Goal: Task Accomplishment & Management: Manage account settings

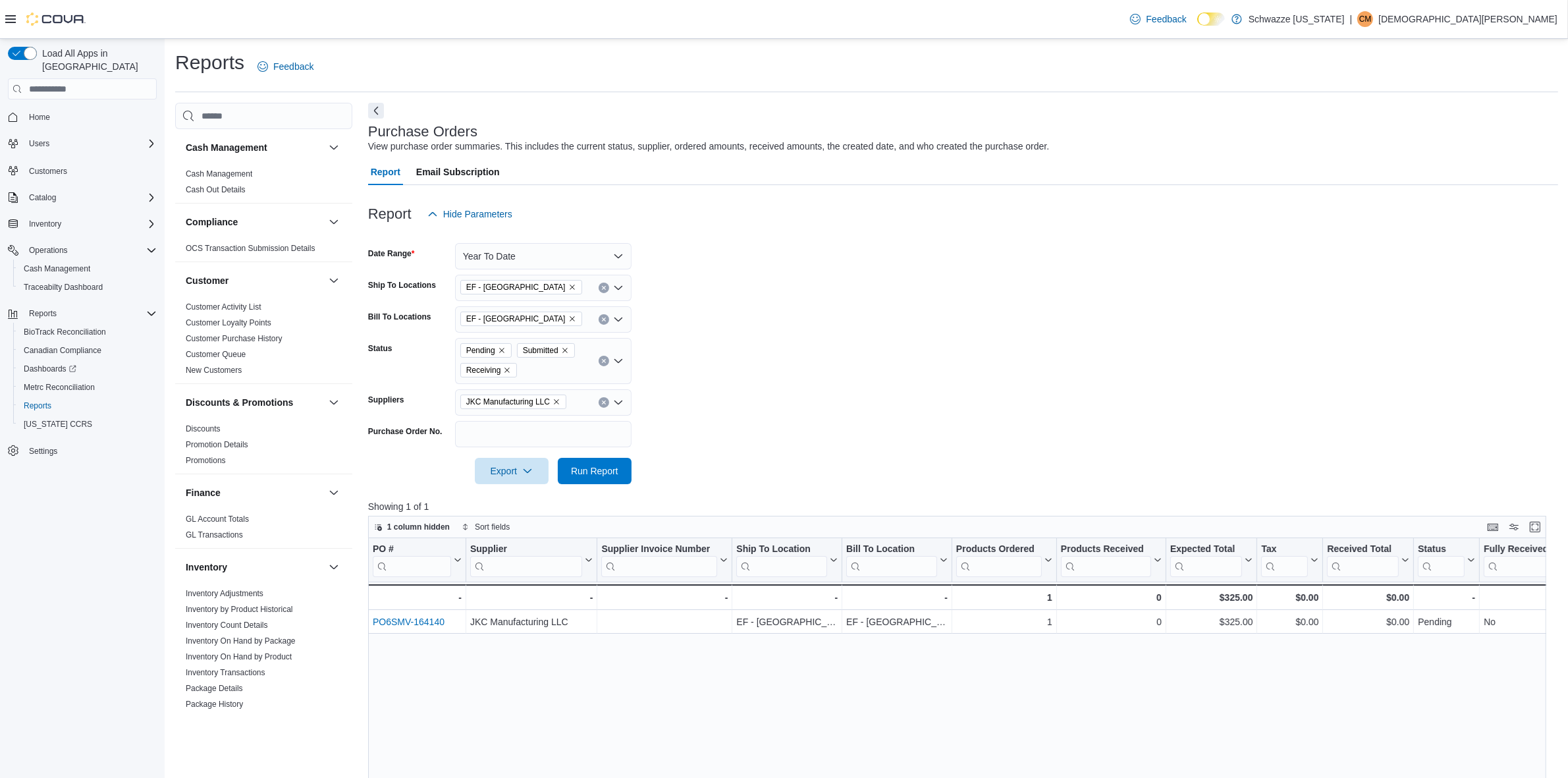
scroll to position [165, 0]
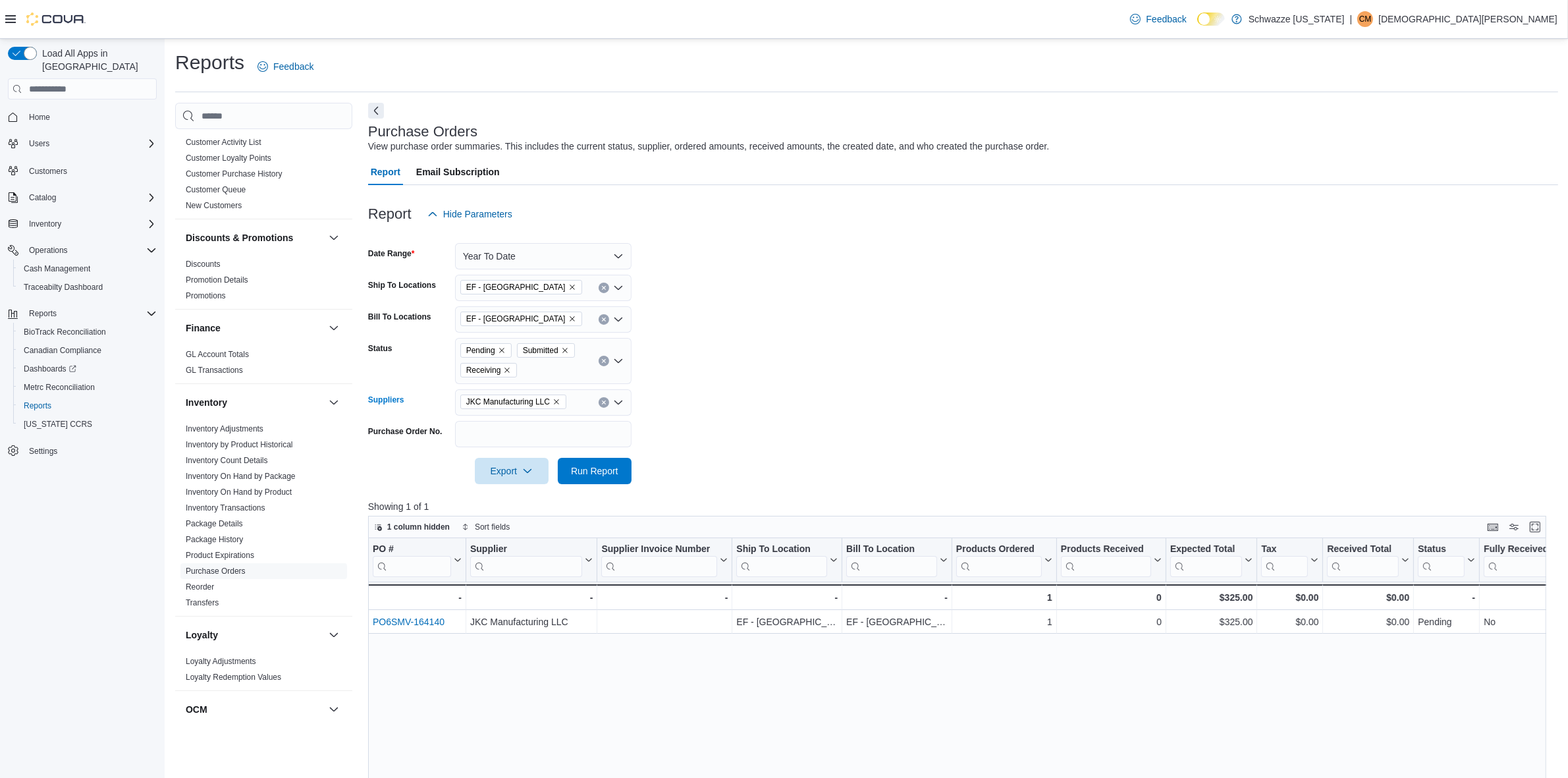
click at [557, 400] on icon "Remove JKC Manufacturing LLC from selection in this group" at bounding box center [557, 402] width 5 height 5
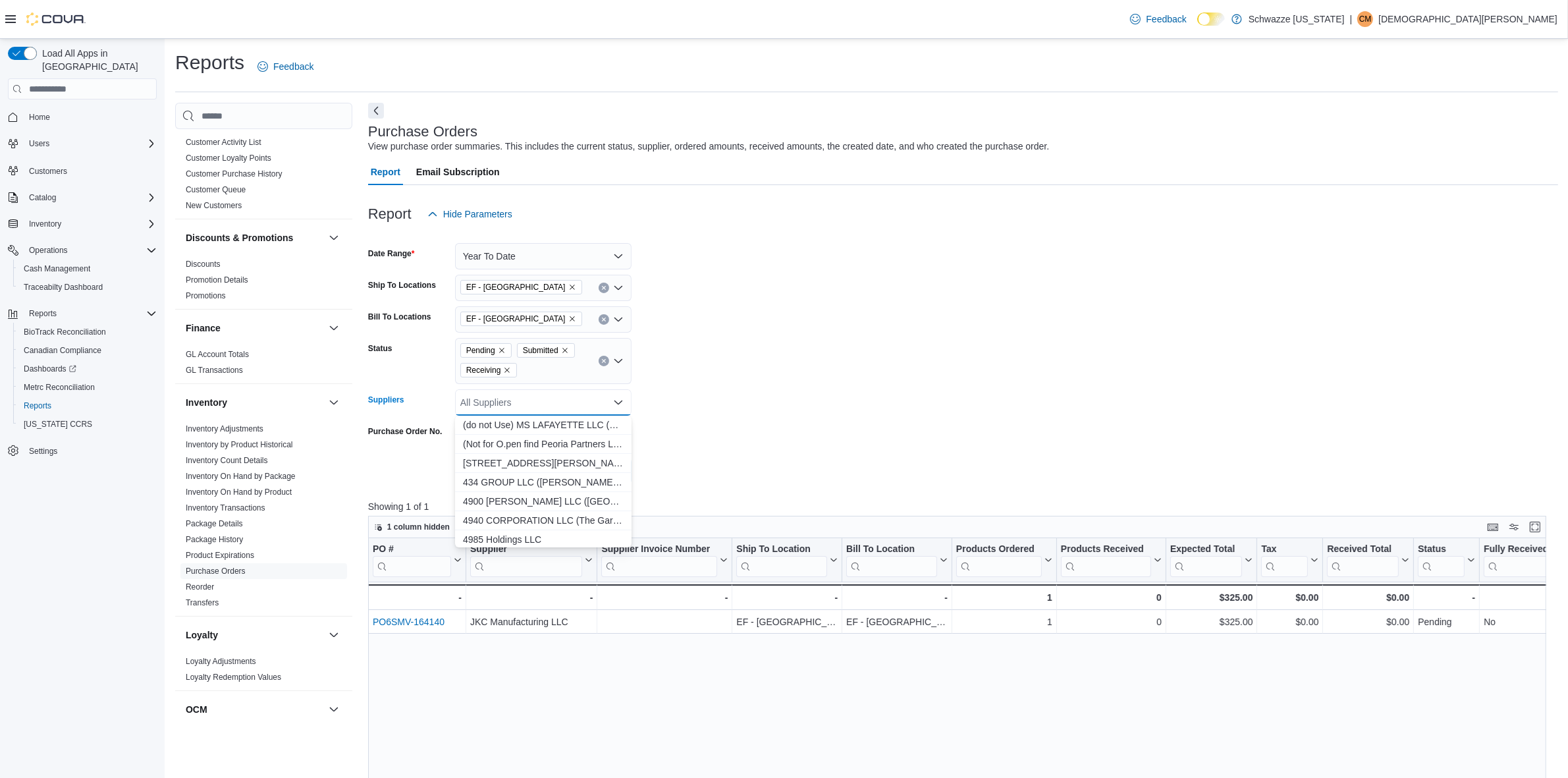
click at [550, 400] on div "All Suppliers" at bounding box center [543, 402] width 176 height 26
type input "******"
click at [605, 423] on span "Denver Packaging Company (Keef Cola)" at bounding box center [543, 424] width 161 height 13
click at [790, 390] on form "Date Range Year To Date Ship To Locations EF - South Boulder Bill To Locations …" at bounding box center [963, 355] width 1190 height 257
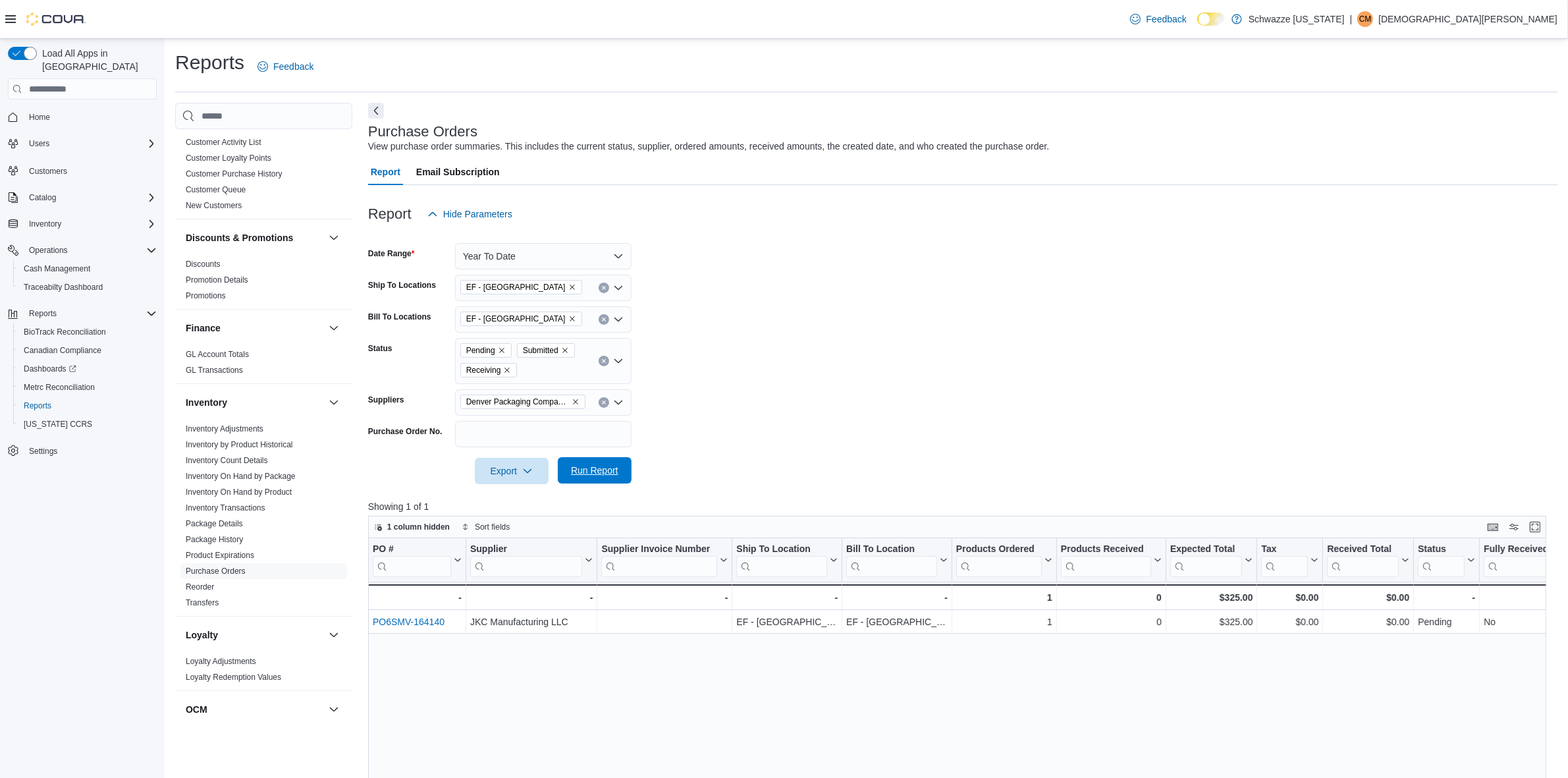
click at [600, 466] on span "Run Report" at bounding box center [594, 470] width 47 height 13
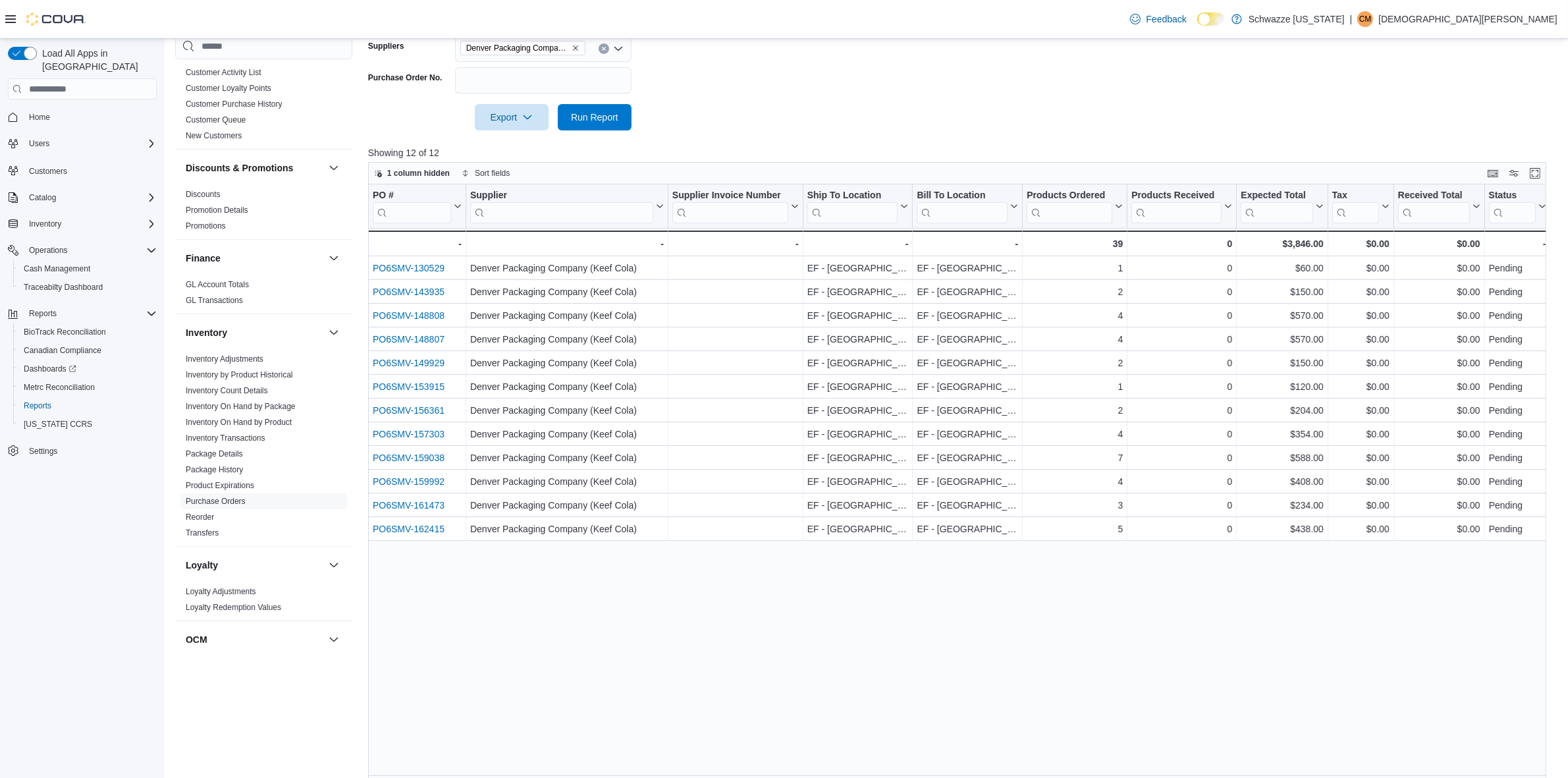
scroll to position [371, 0]
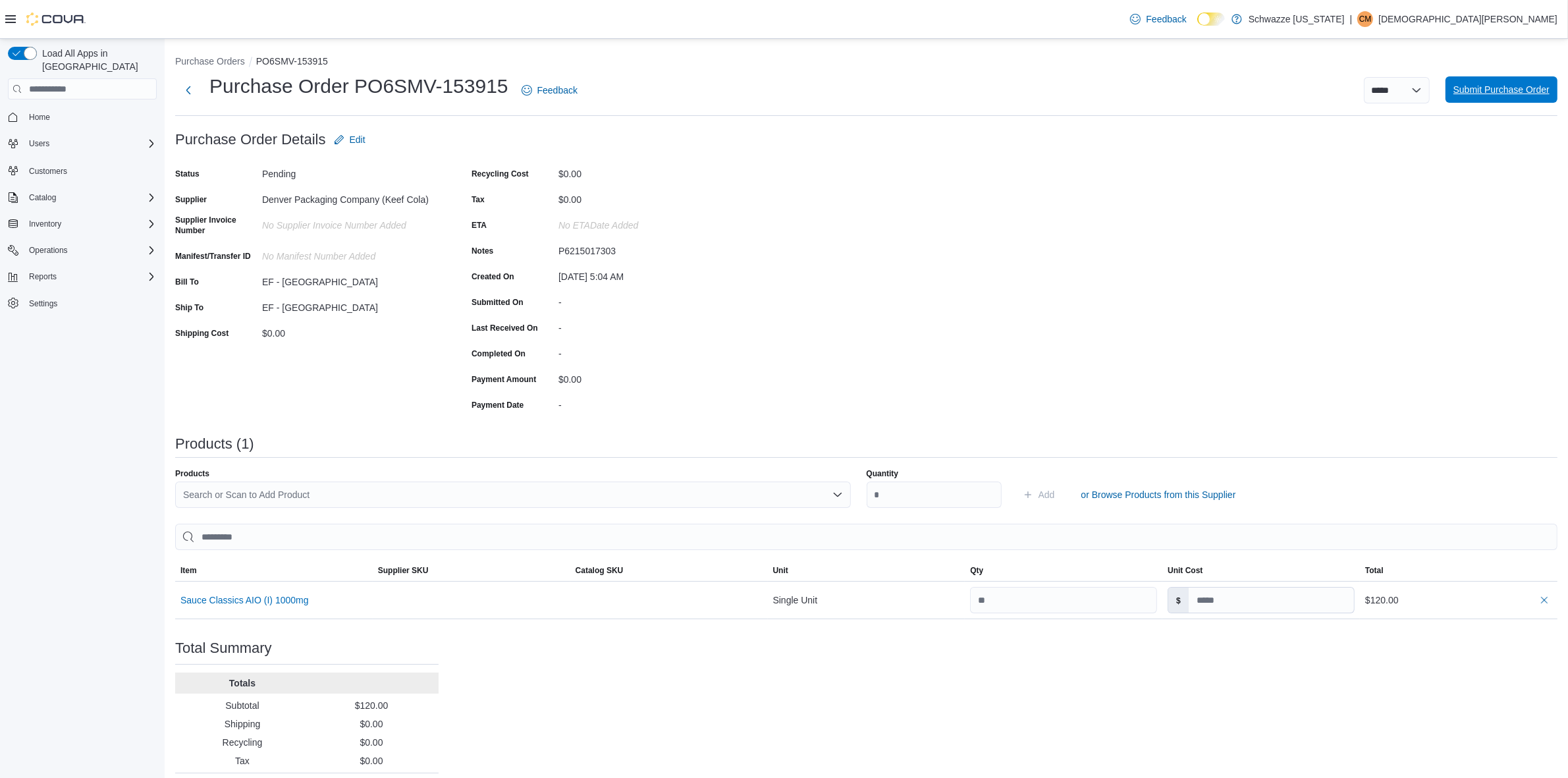
click at [1500, 81] on span "Submit Purchase Order" at bounding box center [1501, 89] width 96 height 26
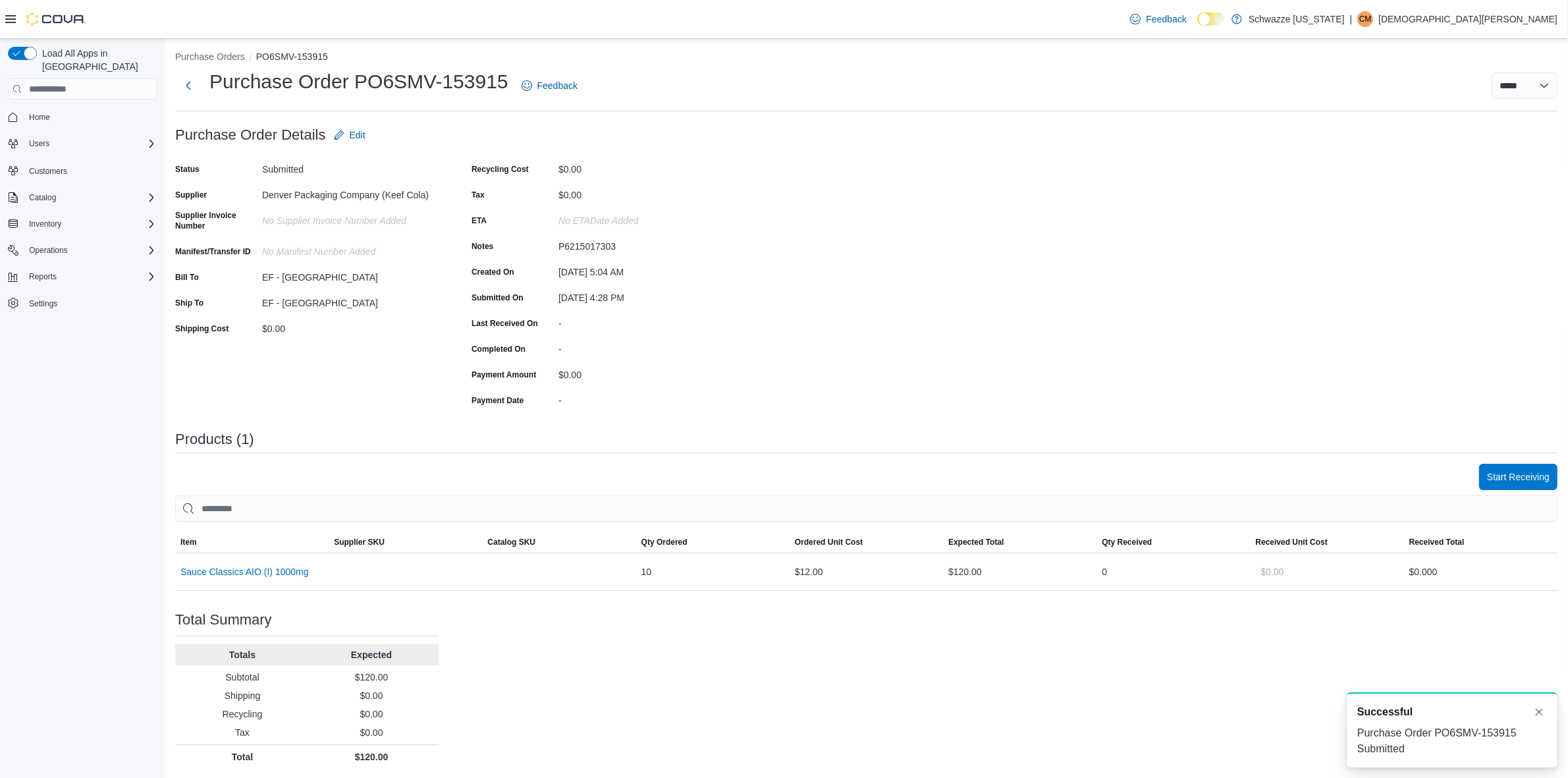
scroll to position [5, 0]
click at [1529, 473] on span "Start Receiving" at bounding box center [1519, 475] width 63 height 13
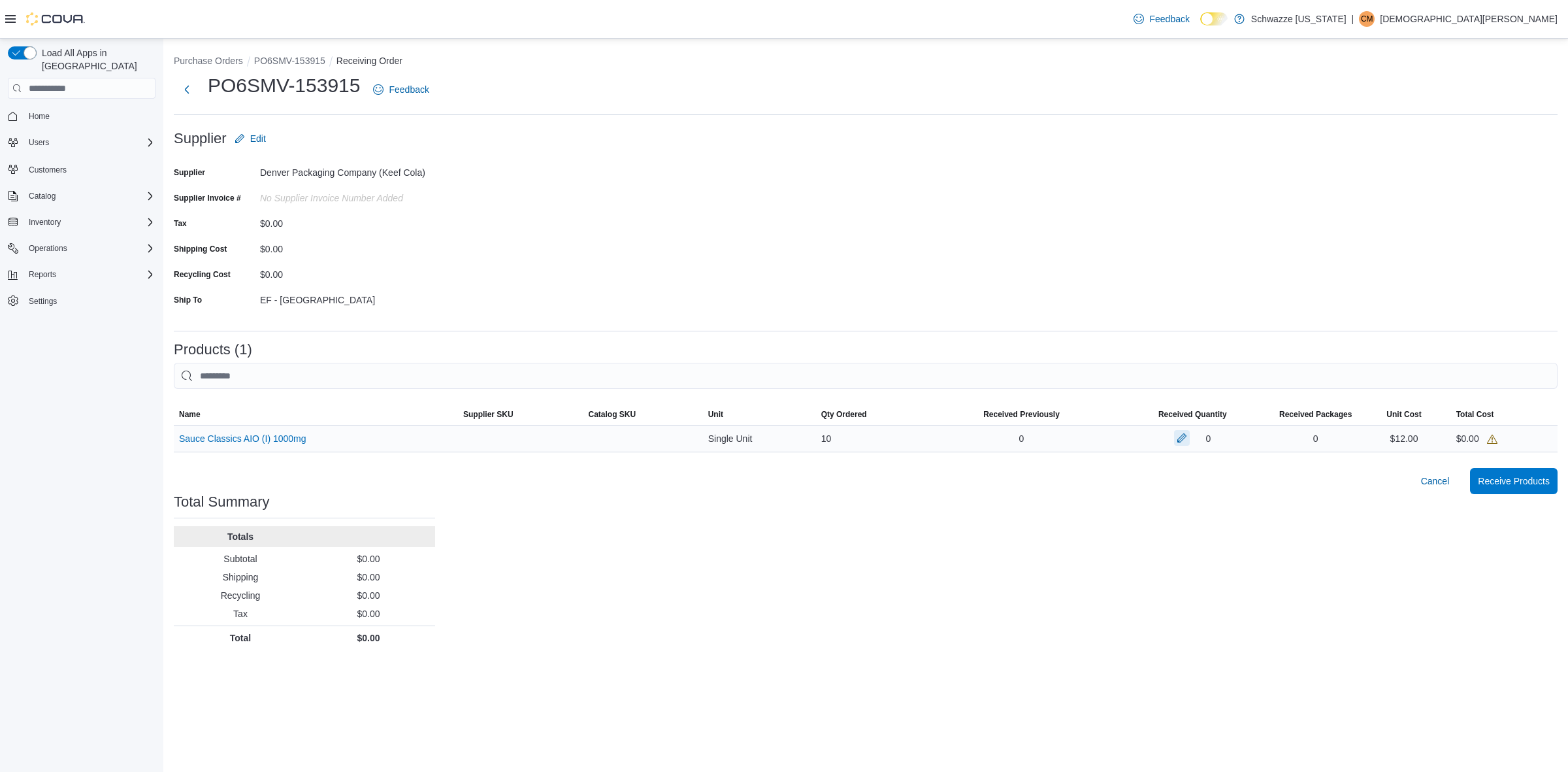
click at [1179, 437] on button "button" at bounding box center [1183, 438] width 16 height 16
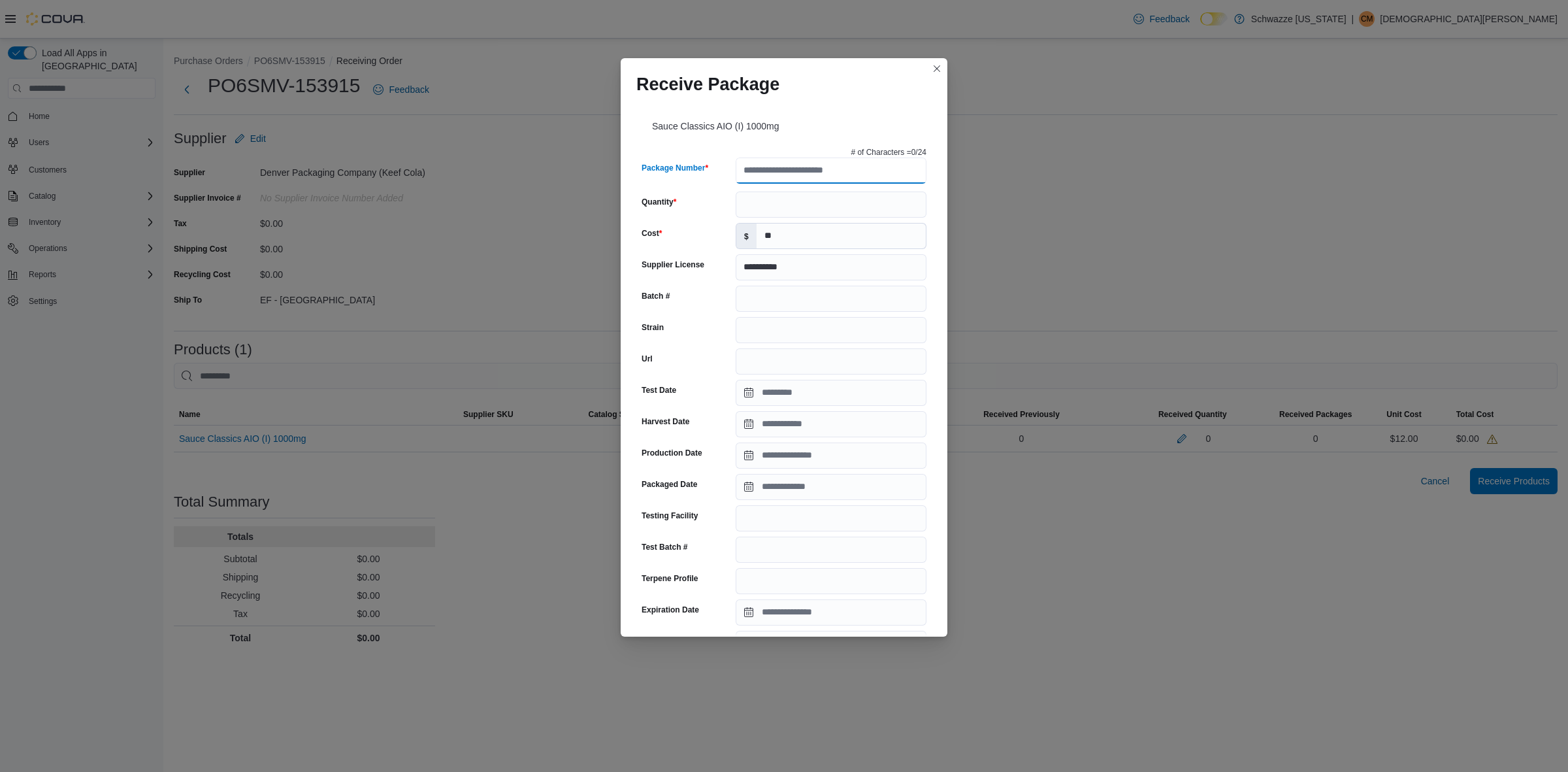
click at [775, 172] on input "Package Number" at bounding box center [831, 170] width 191 height 26
type input "**********"
click at [763, 213] on input "Quantity" at bounding box center [831, 204] width 191 height 26
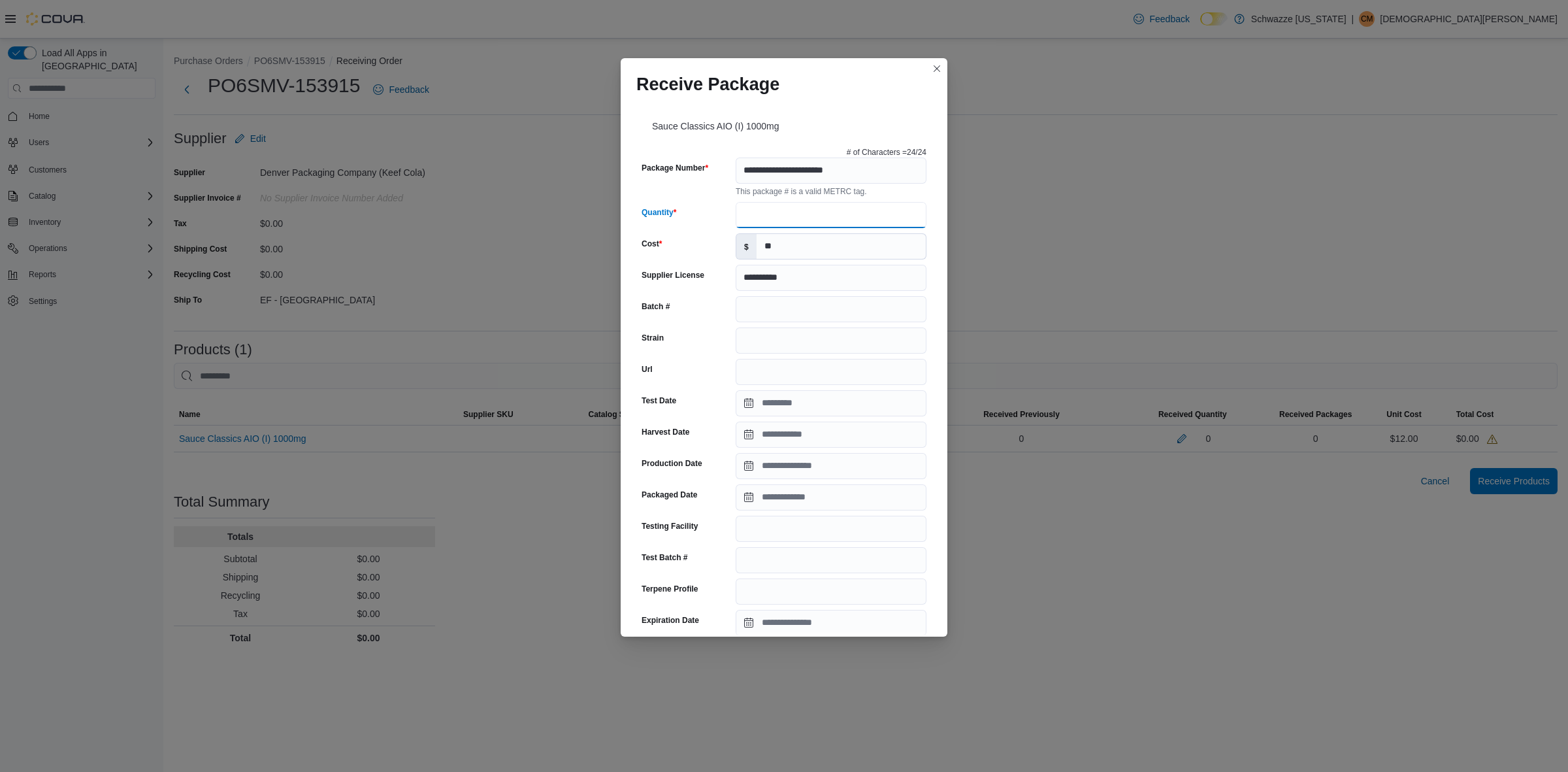
type input "**"
click at [833, 309] on input "Batch #" at bounding box center [831, 308] width 191 height 26
type input "**********"
click at [820, 335] on input "Strain" at bounding box center [831, 340] width 191 height 26
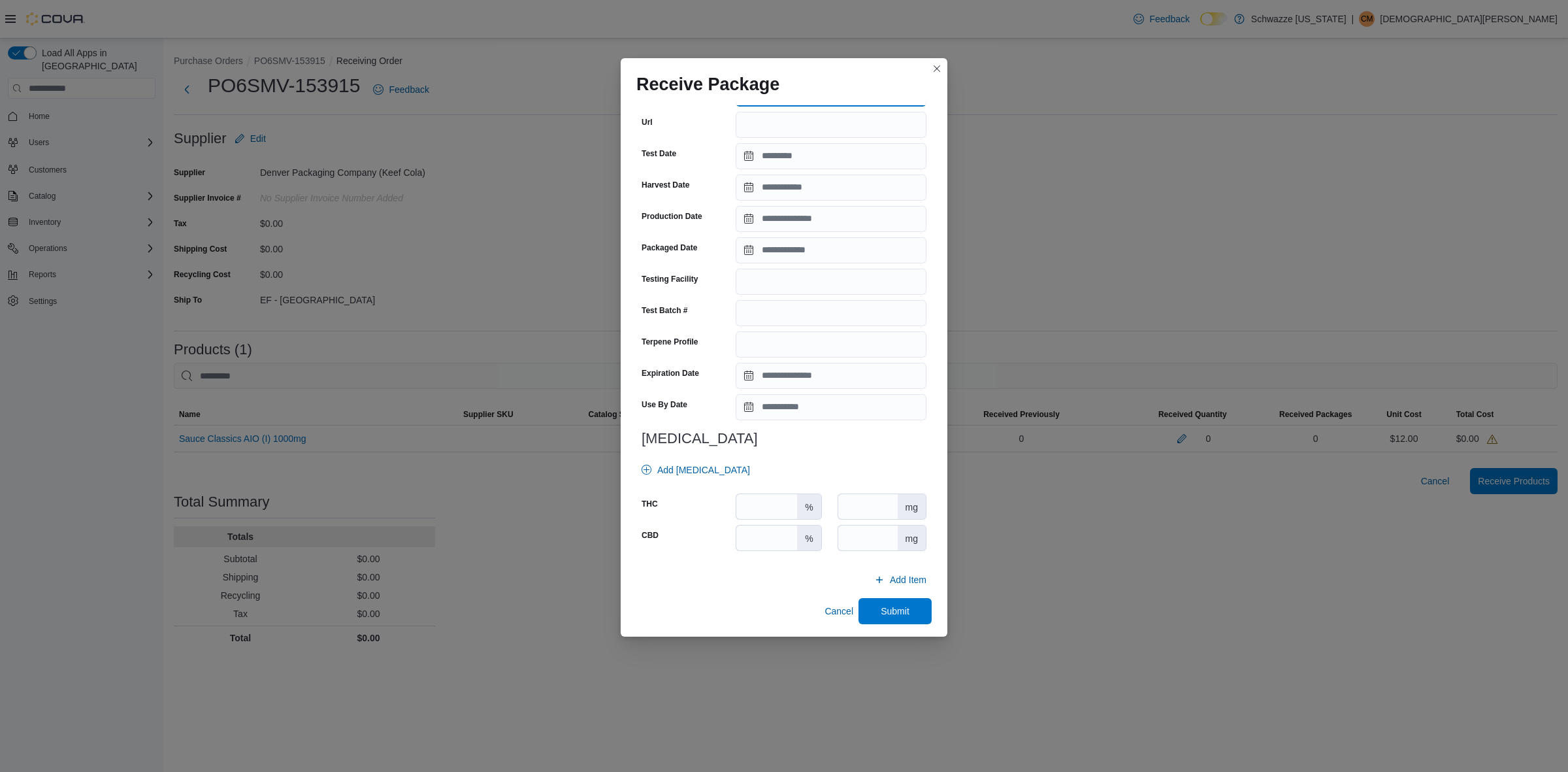
scroll to position [249, 0]
type input "**********"
click at [808, 364] on input "Expiration Date" at bounding box center [831, 373] width 191 height 26
click at [750, 405] on button "Previous Month" at bounding box center [749, 402] width 21 height 21
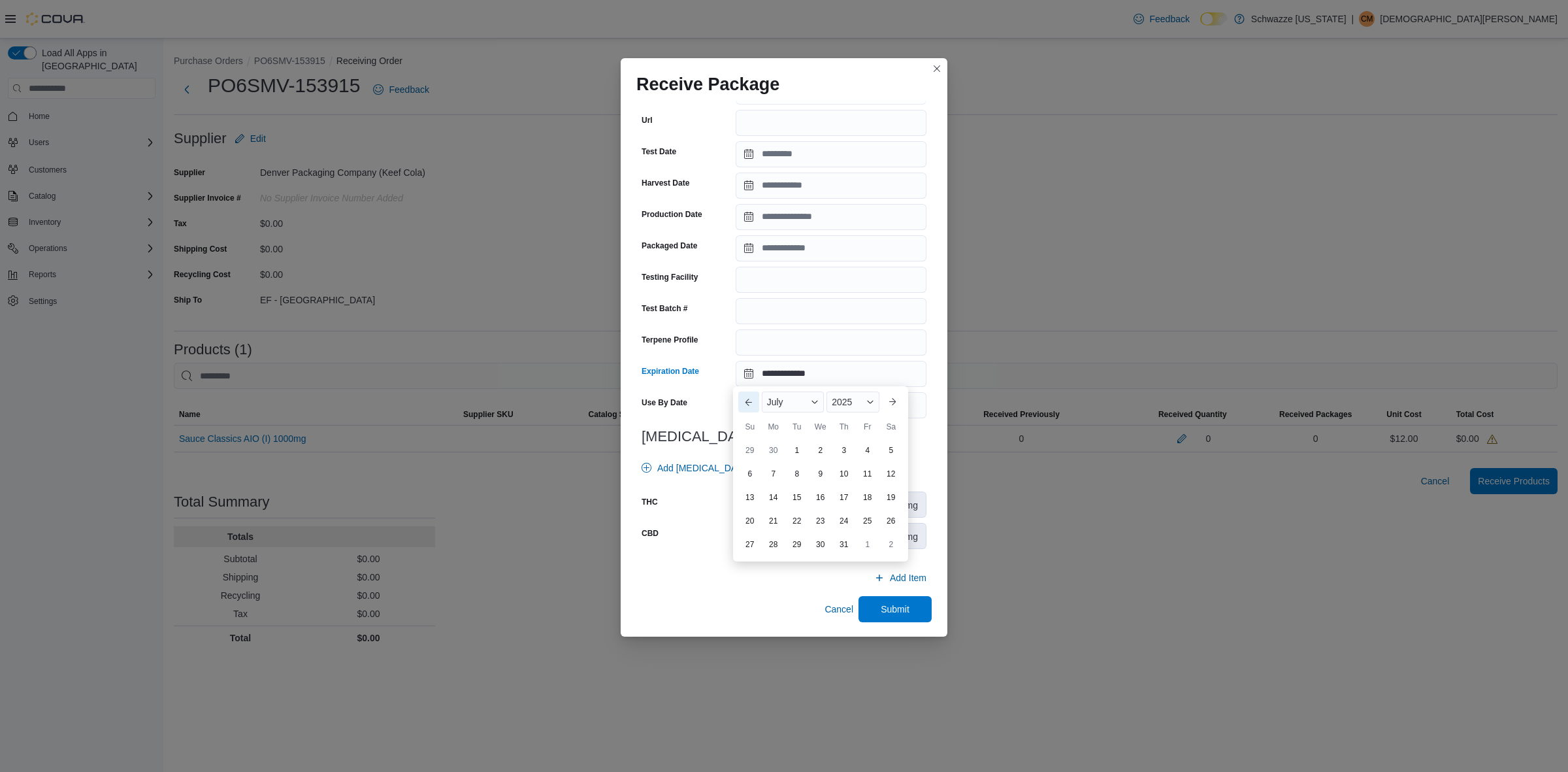
click at [750, 405] on button "Previous Month" at bounding box center [749, 402] width 21 height 21
click at [864, 408] on div "2025" at bounding box center [854, 402] width 51 height 21
click at [860, 502] on div "2027" at bounding box center [860, 507] width 60 height 16
click at [820, 548] on div "30" at bounding box center [820, 545] width 23 height 23
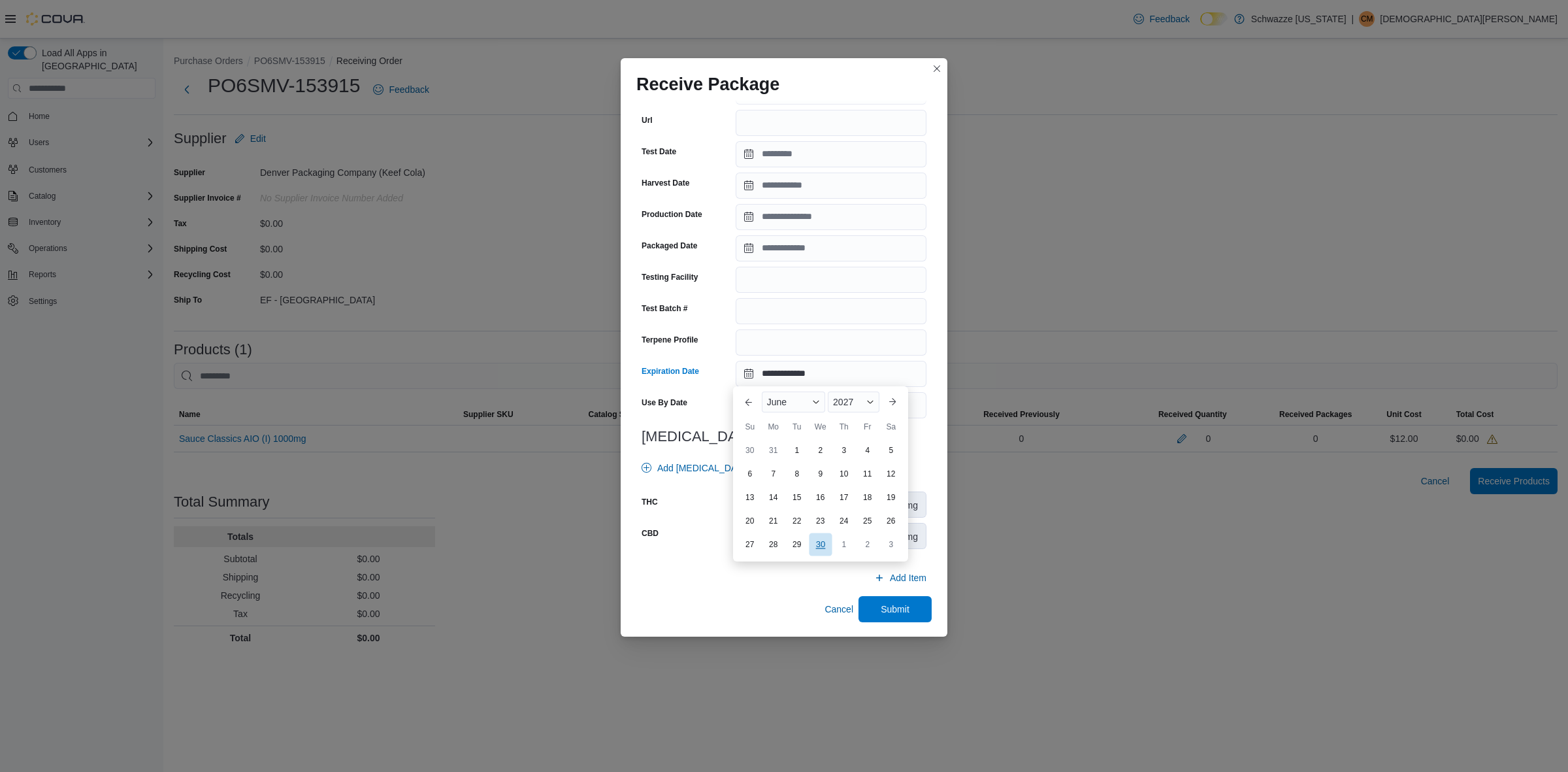
type input "**********"
click at [820, 442] on h3 "[MEDICAL_DATA]" at bounding box center [784, 437] width 285 height 16
click at [762, 505] on input "number" at bounding box center [766, 505] width 60 height 25
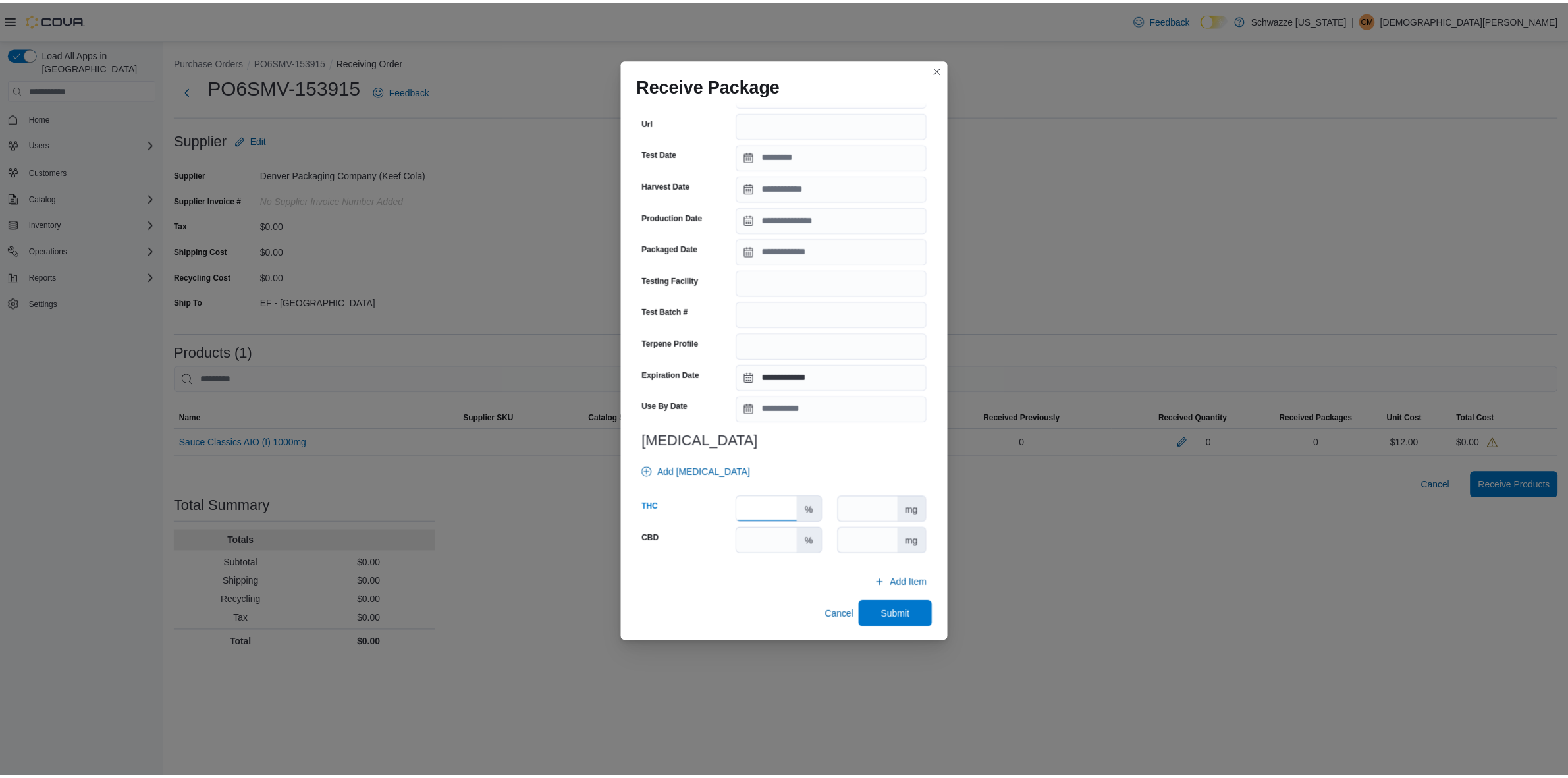
scroll to position [251, 0]
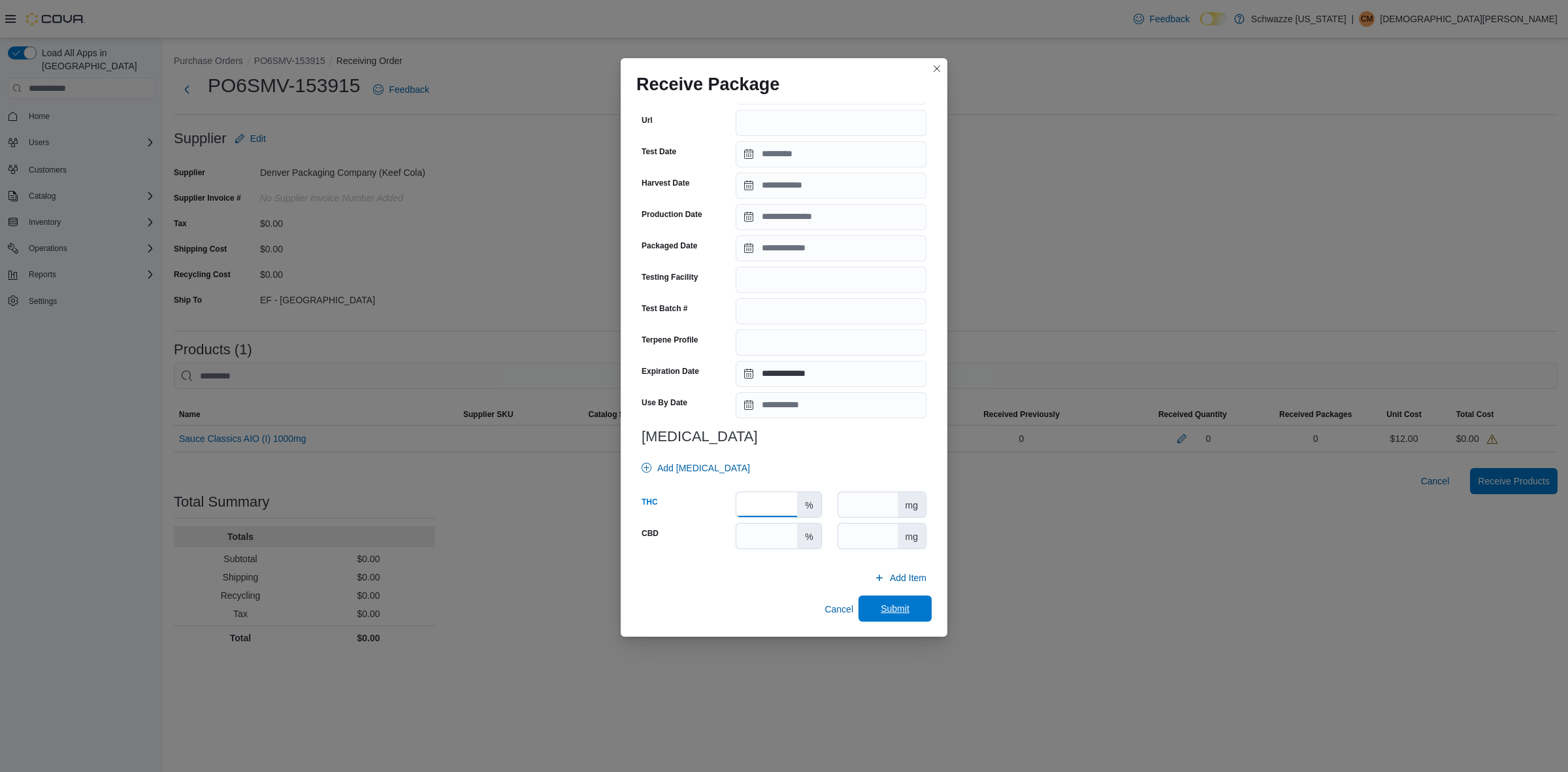
type input "*****"
click at [902, 597] on span "Submit" at bounding box center [895, 609] width 58 height 26
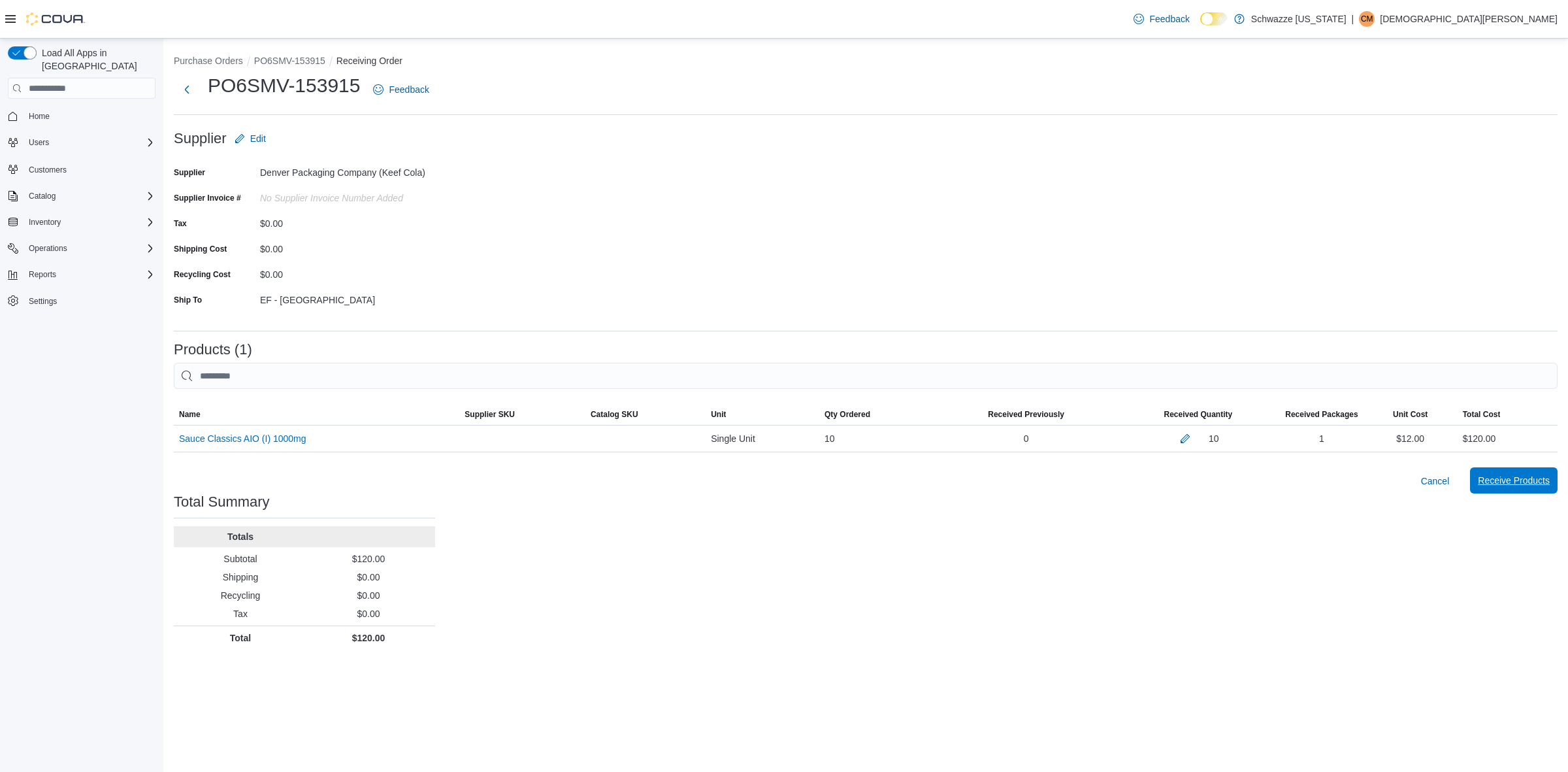
click at [1504, 482] on span "Receive Products" at bounding box center [1514, 481] width 72 height 13
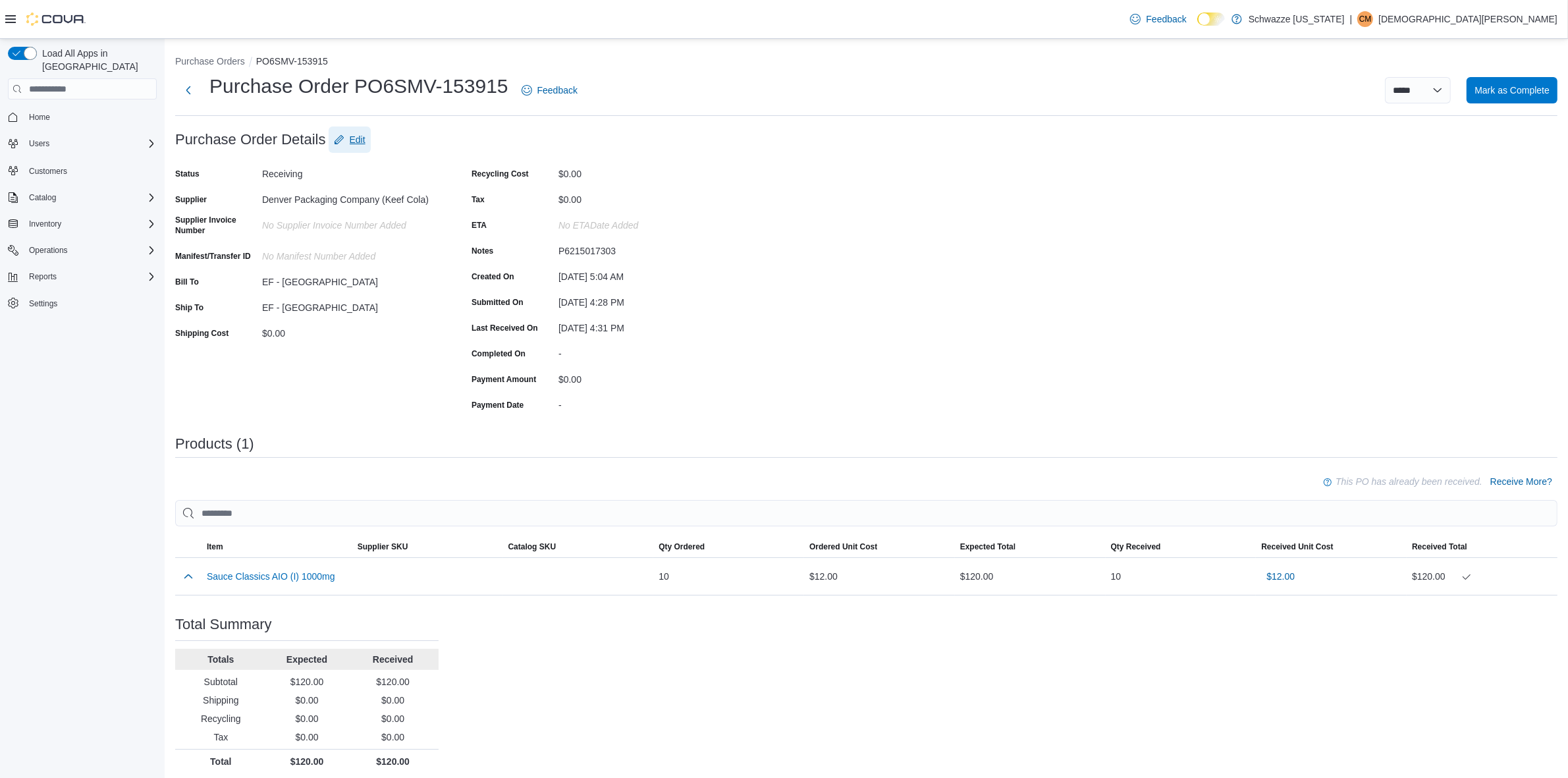
click at [364, 140] on span "Edit" at bounding box center [358, 140] width 16 height 13
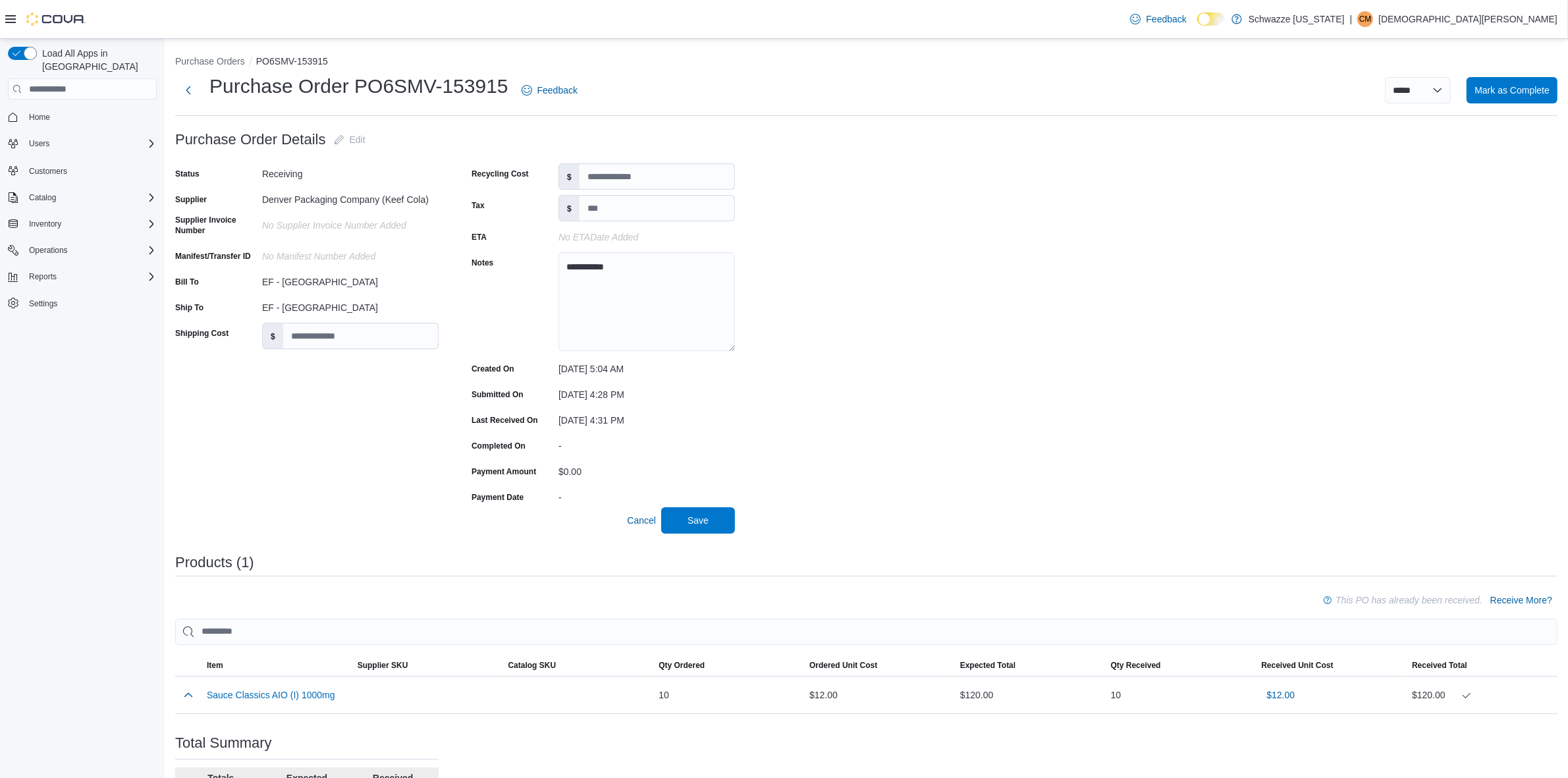
click at [298, 226] on div "No Supplier Invoice Number added" at bounding box center [350, 223] width 176 height 16
click at [294, 254] on div "No Manifest Number added" at bounding box center [350, 254] width 176 height 16
click at [330, 261] on div "No Manifest Number added" at bounding box center [350, 254] width 176 height 16
click at [333, 228] on div "No Supplier Invoice Number added" at bounding box center [350, 223] width 176 height 16
click at [692, 523] on span "Save" at bounding box center [698, 519] width 21 height 13
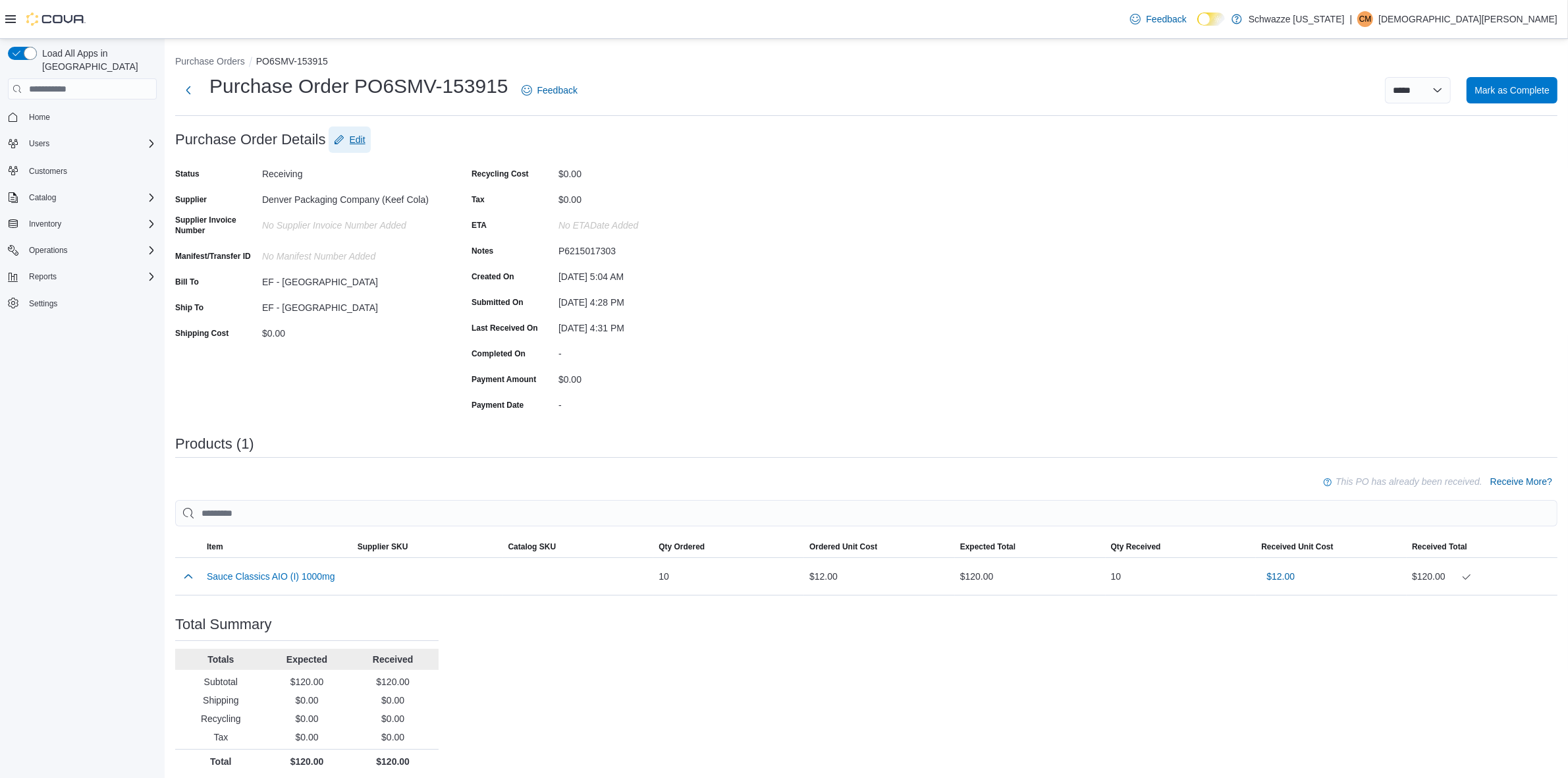
click at [364, 131] on span "Edit" at bounding box center [349, 139] width 31 height 26
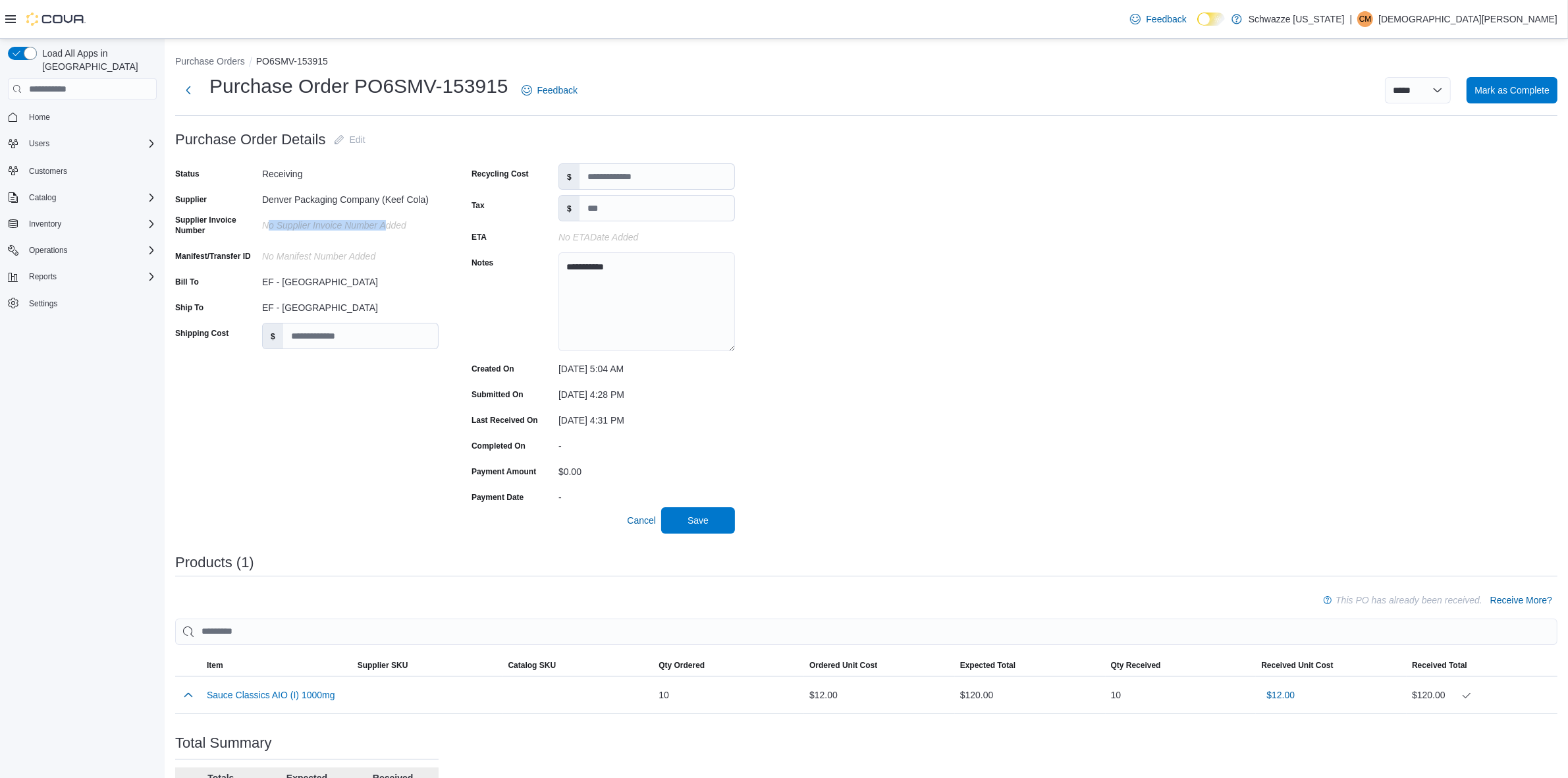
drag, startPoint x: 266, startPoint y: 222, endPoint x: 396, endPoint y: 221, distance: 130.0
click at [396, 221] on div "No Supplier Invoice Number added" at bounding box center [350, 223] width 176 height 16
click at [359, 228] on div "No Supplier Invoice Number added" at bounding box center [350, 223] width 176 height 16
click at [699, 514] on span "Save" at bounding box center [698, 519] width 21 height 13
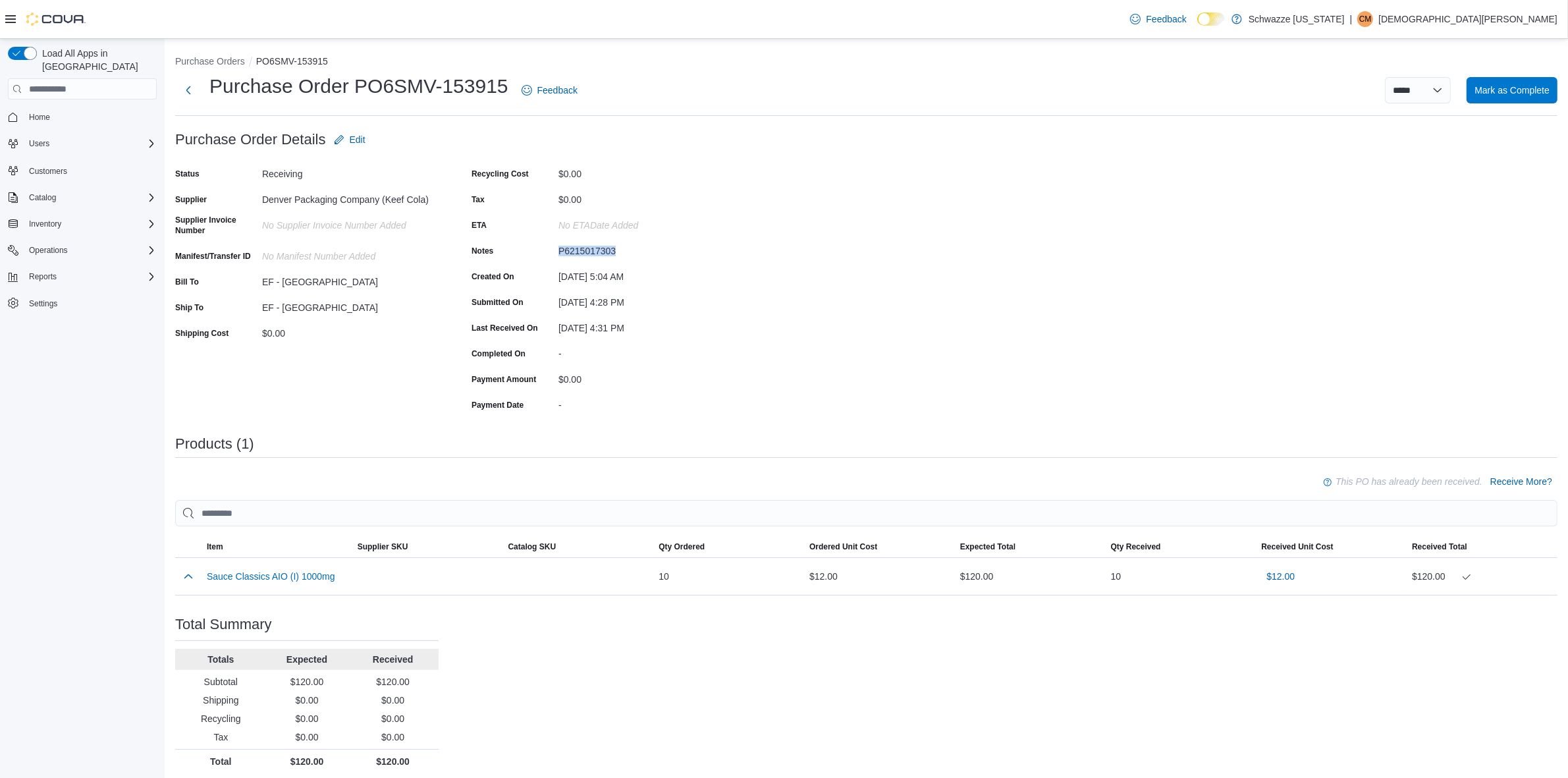
drag, startPoint x: 560, startPoint y: 246, endPoint x: 651, endPoint y: 242, distance: 91.1
click at [651, 242] on div "P6215017303" at bounding box center [646, 249] width 176 height 16
copy div "P6215017303"
drag, startPoint x: 363, startPoint y: 82, endPoint x: 518, endPoint y: 74, distance: 155.2
click at [508, 74] on h1 "Purchase Order PO6SMV-153915" at bounding box center [359, 86] width 299 height 26
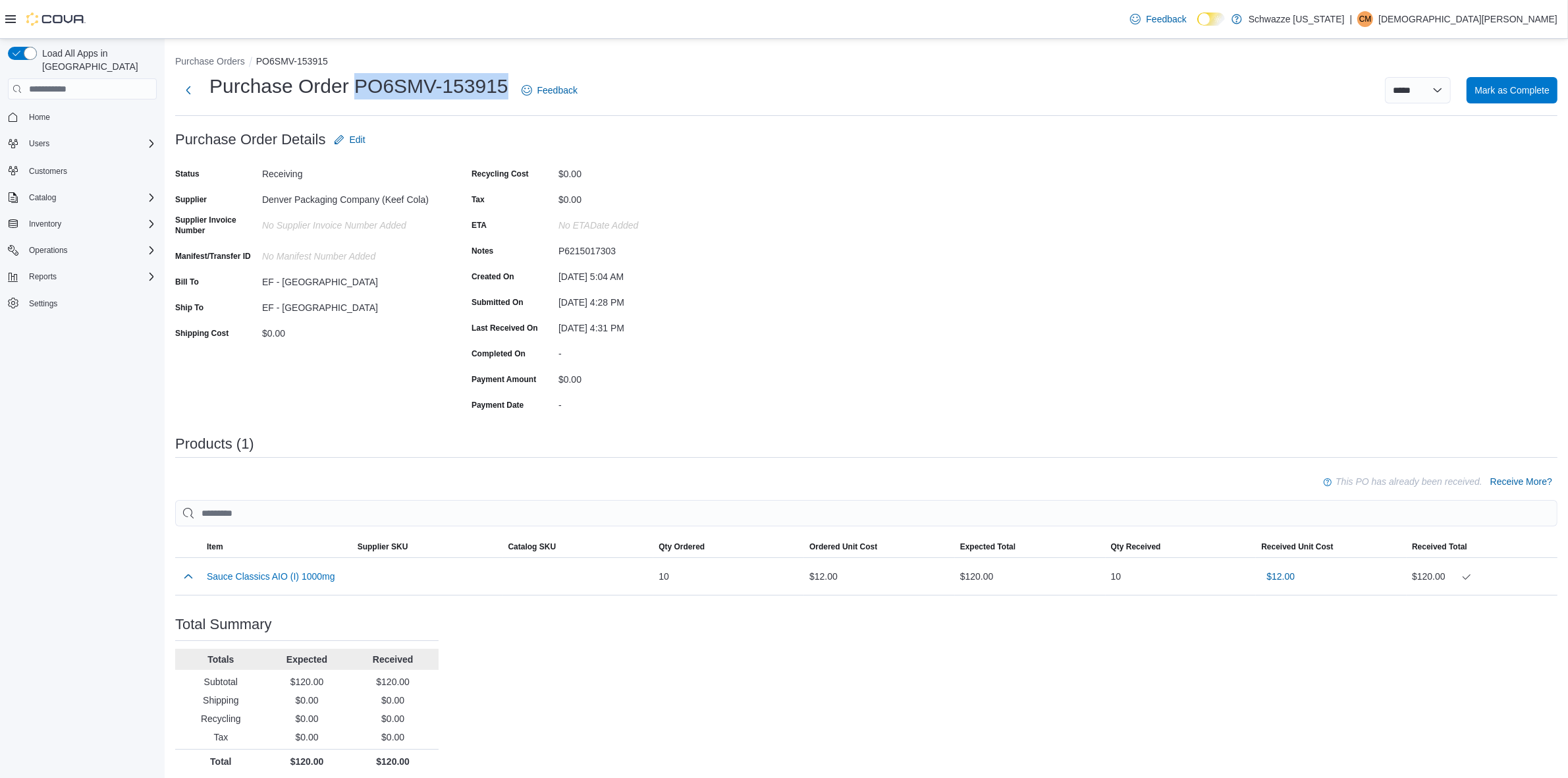
copy h1 "PO6SMV-153915"
